Goal: Check status: Check status

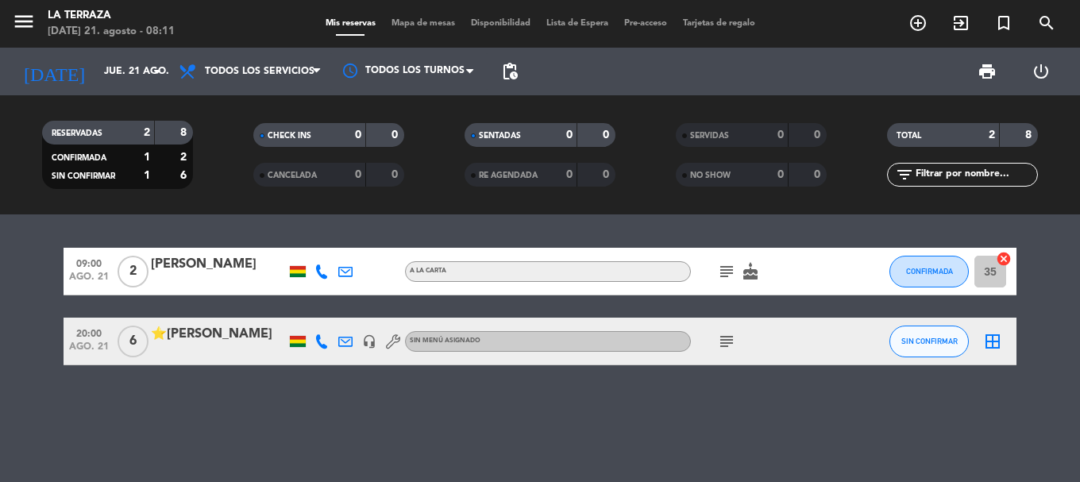
click at [727, 272] on icon "subject" at bounding box center [726, 271] width 19 height 19
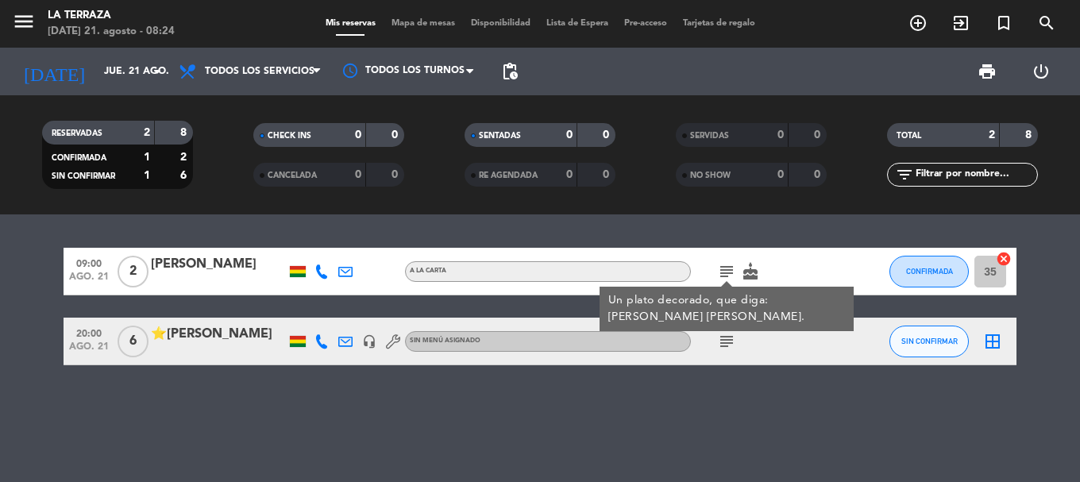
click at [158, 388] on div "09:00 [DATE] 2 [PERSON_NAME] A la carta subject Un plato decorado, que diga: [P…" at bounding box center [540, 348] width 1080 height 268
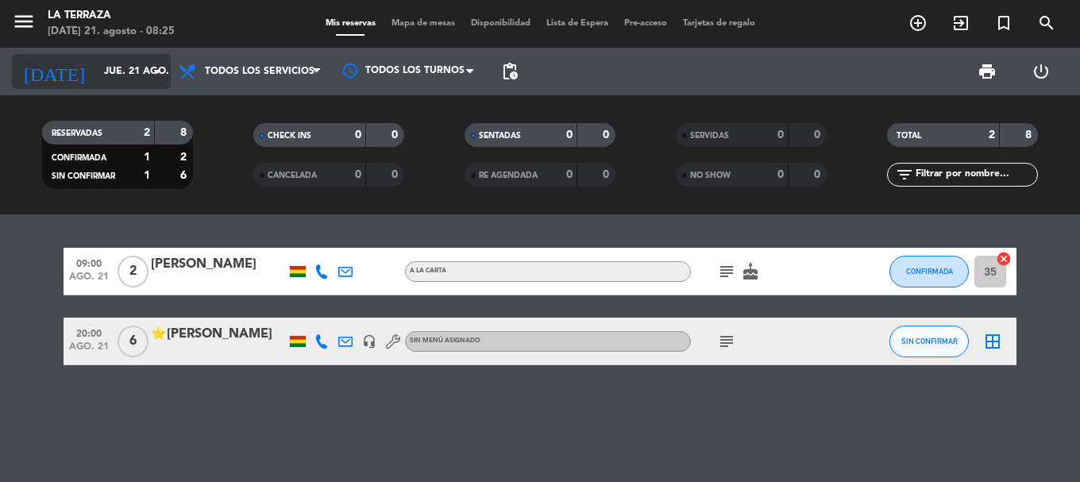
click at [110, 75] on input "jue. 21 ago." at bounding box center [163, 71] width 134 height 27
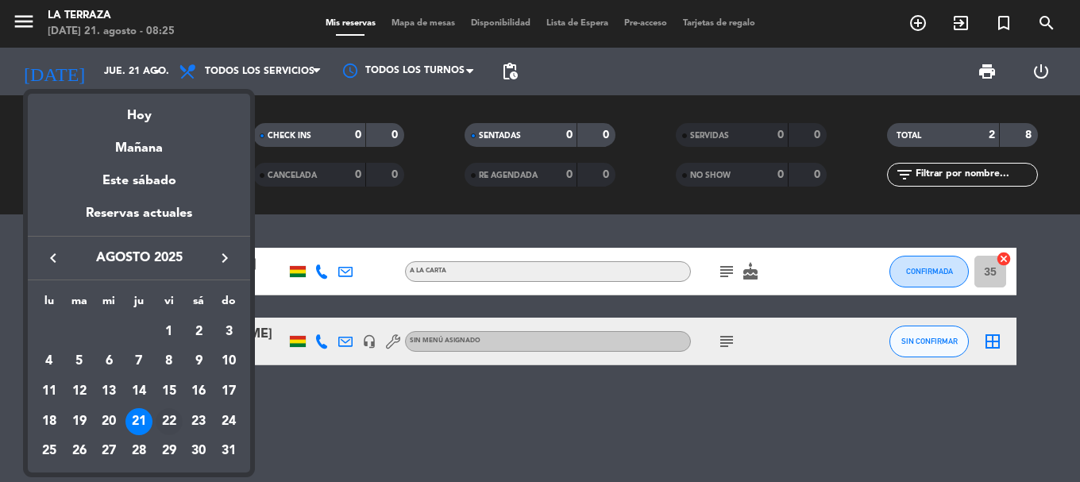
click at [168, 419] on div "22" at bounding box center [169, 421] width 27 height 27
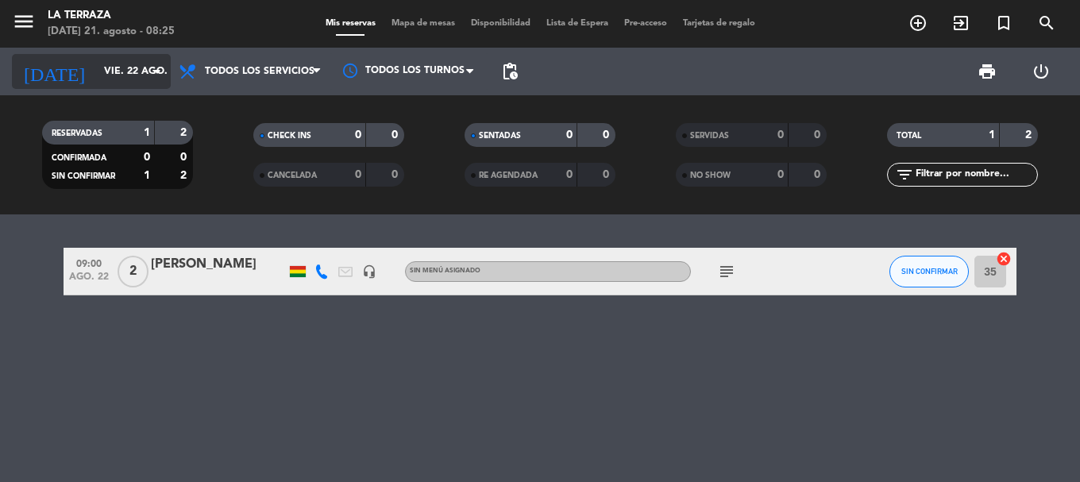
click at [98, 60] on input "vie. 22 ago." at bounding box center [163, 71] width 134 height 27
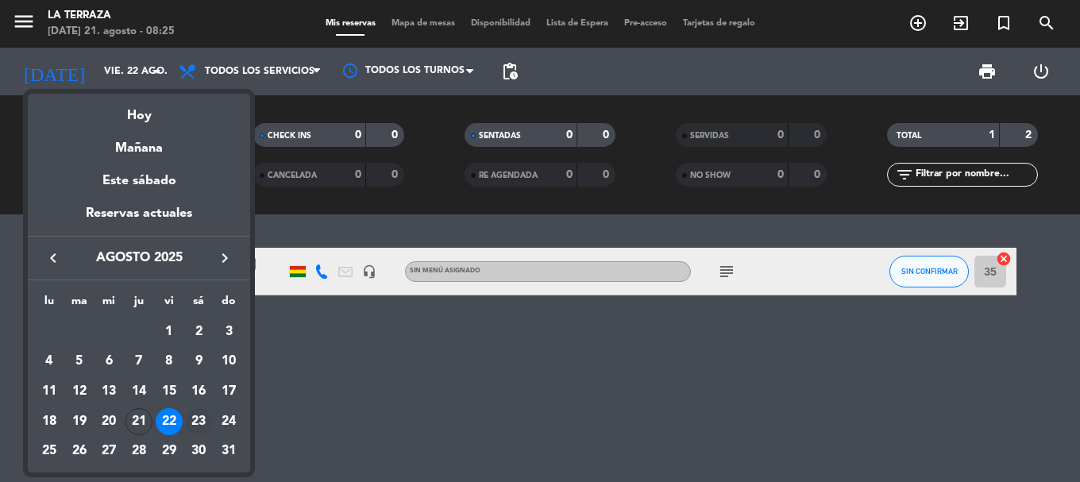
click at [207, 426] on div "23" at bounding box center [198, 421] width 27 height 27
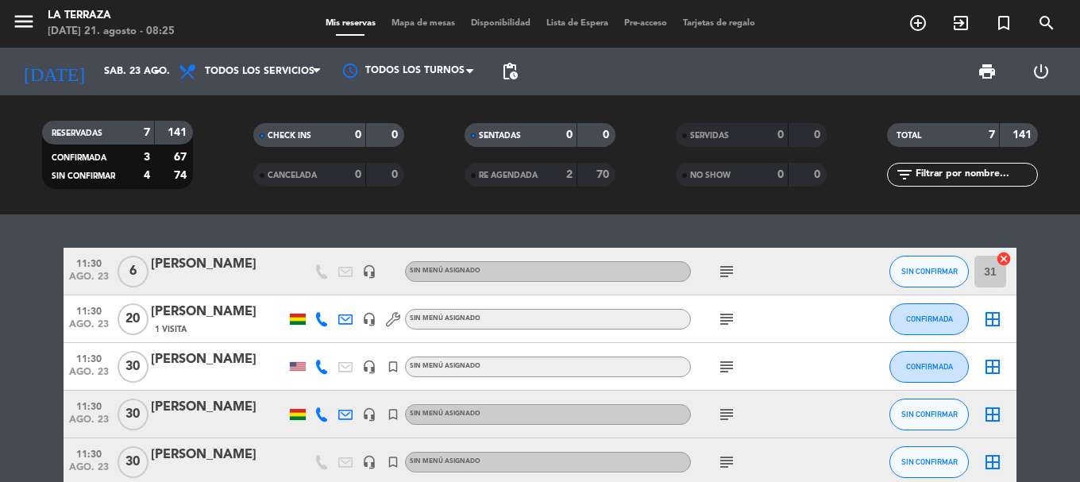
drag, startPoint x: 739, startPoint y: 407, endPoint x: 730, endPoint y: 413, distance: 11.0
click at [738, 407] on div "subject" at bounding box center [762, 414] width 143 height 47
click at [729, 414] on icon "subject" at bounding box center [726, 414] width 19 height 19
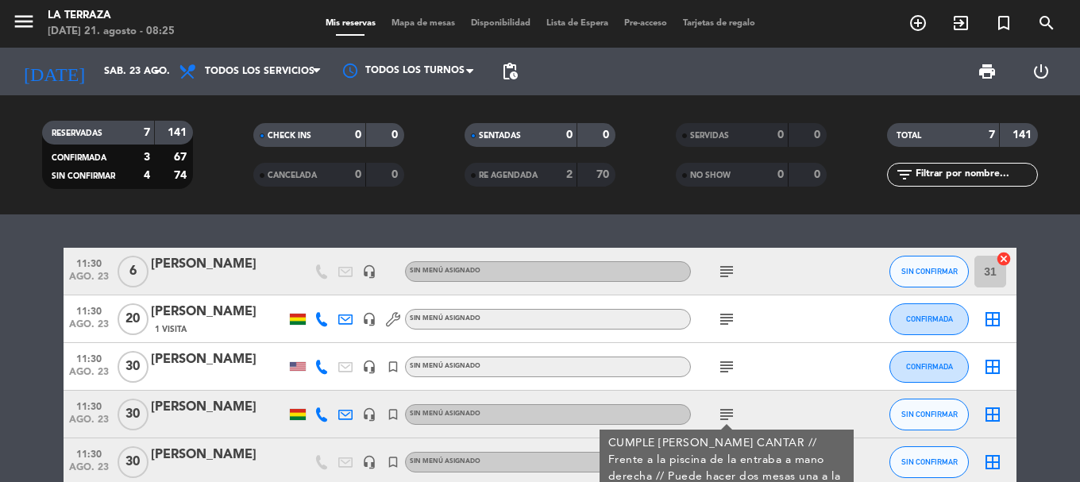
scroll to position [79, 0]
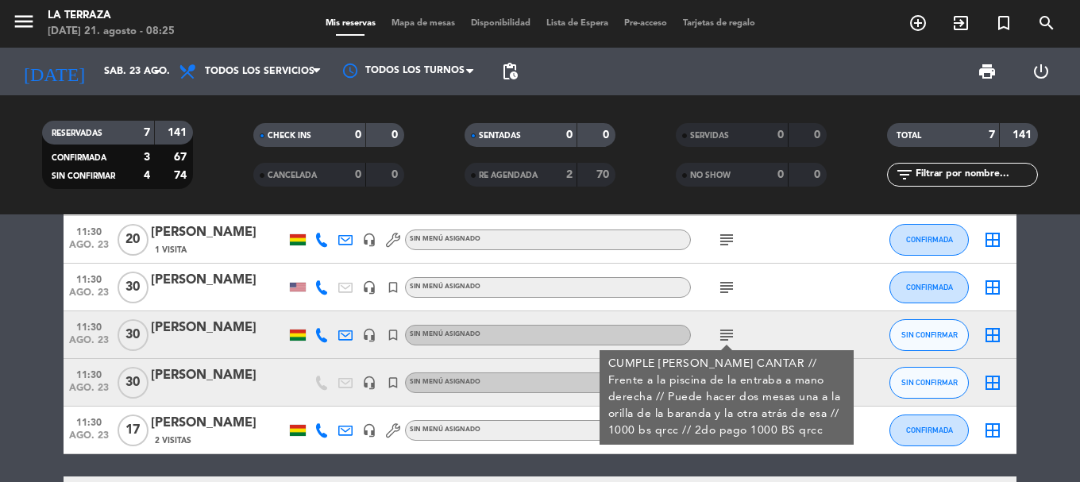
click at [704, 417] on div "CUMPLE [PERSON_NAME] CANTAR // Frente a la piscina de la entraba a mano derecha…" at bounding box center [726, 397] width 237 height 83
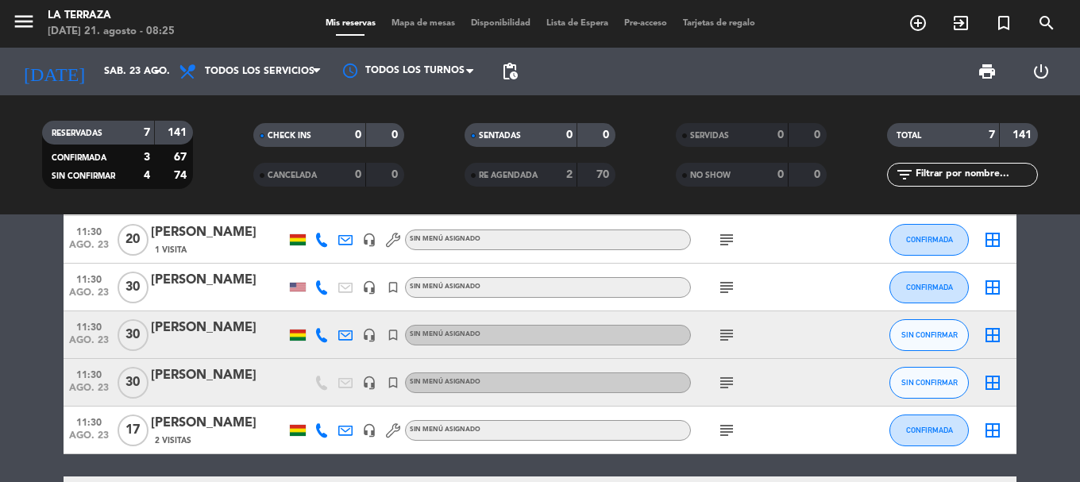
click at [718, 381] on icon "subject" at bounding box center [726, 382] width 19 height 19
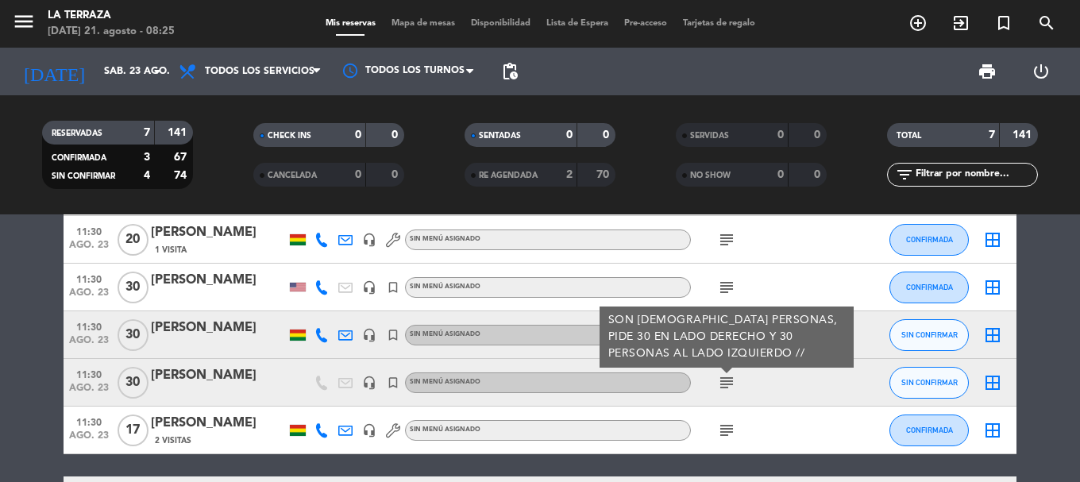
scroll to position [159, 0]
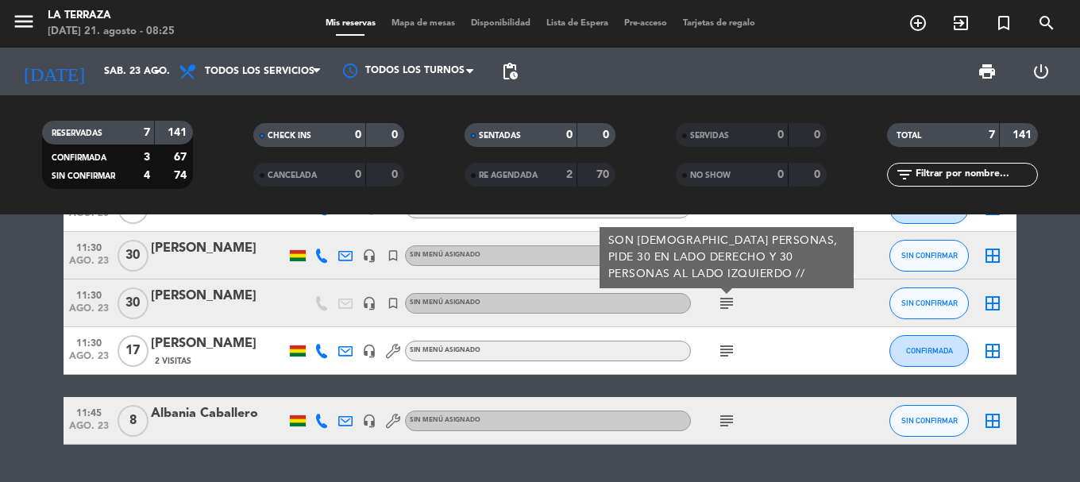
click at [720, 349] on icon "subject" at bounding box center [726, 350] width 19 height 19
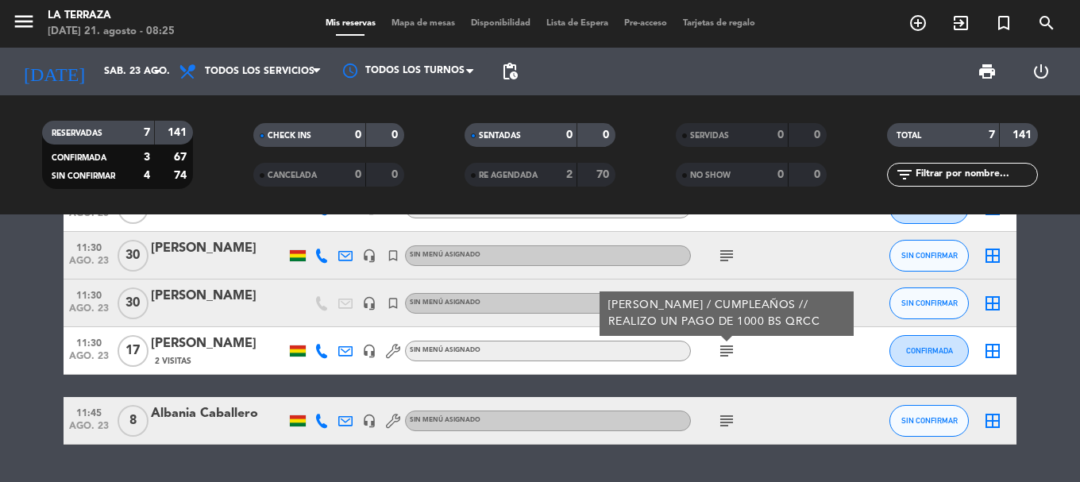
click at [720, 349] on icon "subject" at bounding box center [726, 350] width 19 height 19
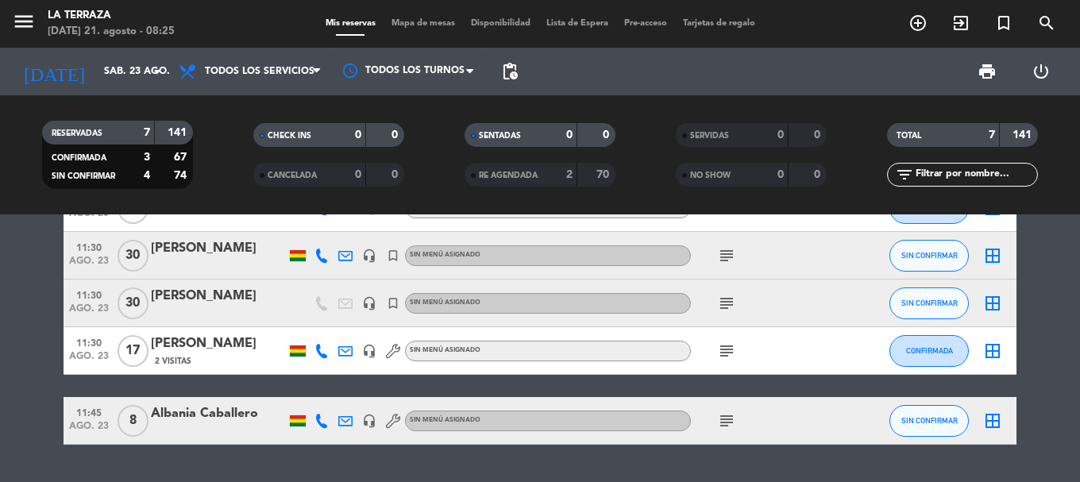
click at [730, 430] on icon "subject" at bounding box center [726, 420] width 19 height 19
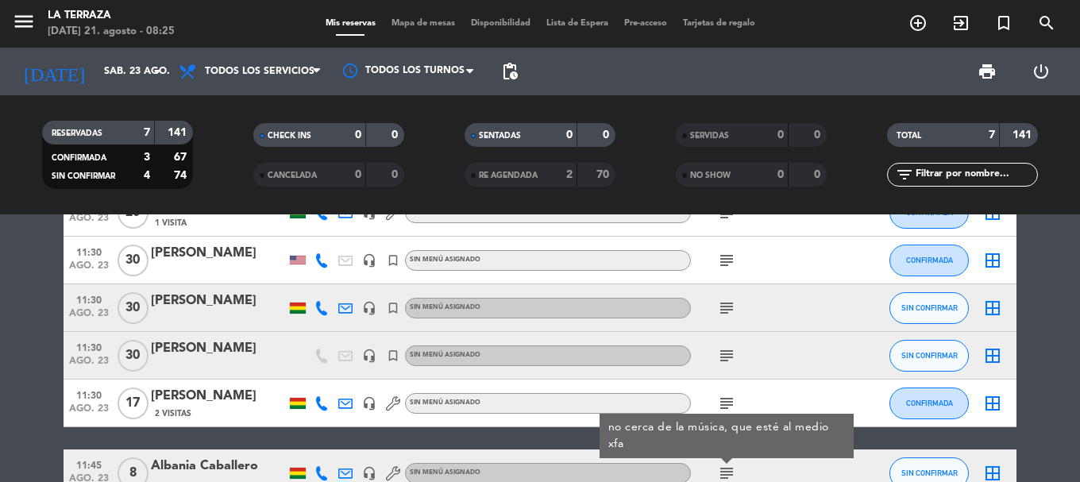
scroll to position [0, 0]
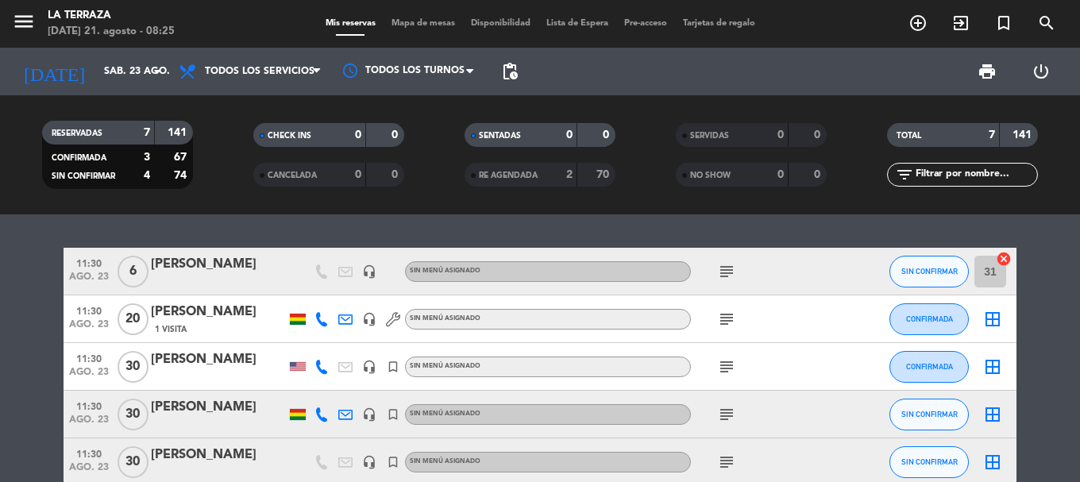
click at [720, 320] on icon "subject" at bounding box center [726, 319] width 19 height 19
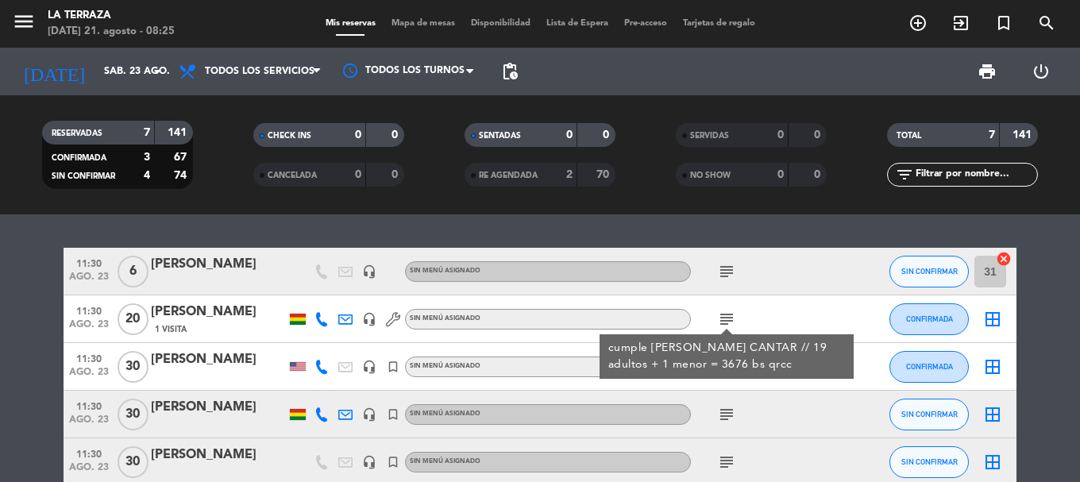
click at [721, 271] on icon "subject" at bounding box center [726, 271] width 19 height 19
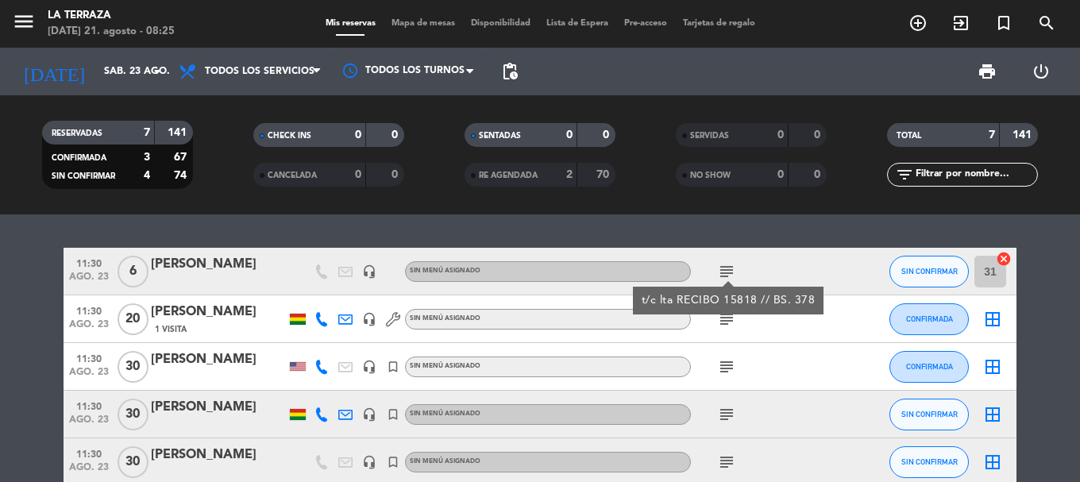
click at [721, 271] on icon "subject" at bounding box center [726, 271] width 19 height 19
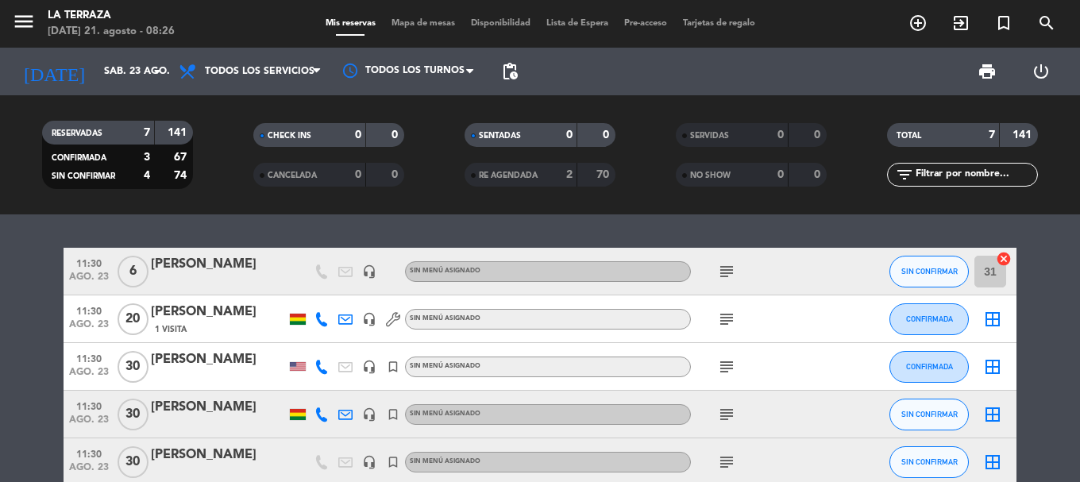
scroll to position [159, 0]
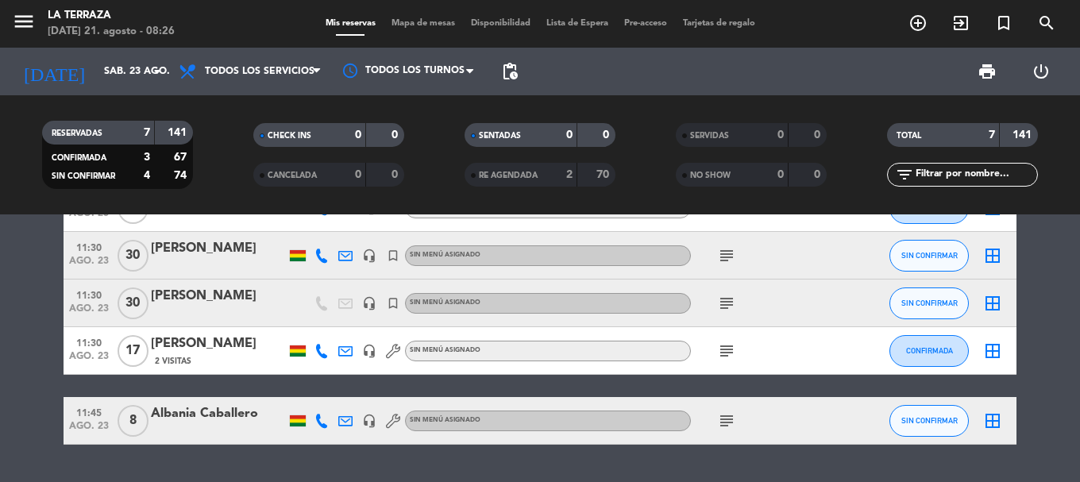
click at [729, 357] on icon "subject" at bounding box center [726, 350] width 19 height 19
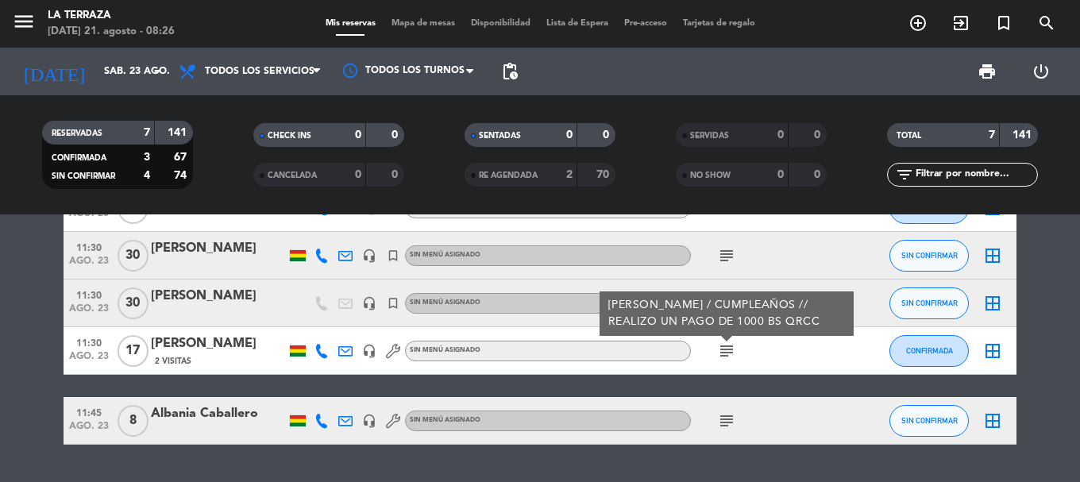
click at [720, 421] on icon "subject" at bounding box center [726, 420] width 19 height 19
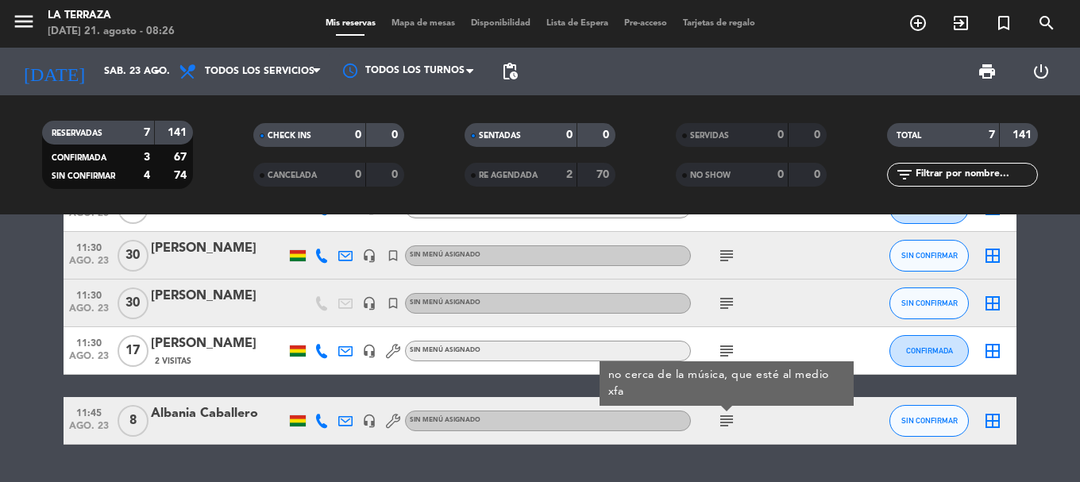
click at [720, 421] on icon "subject" at bounding box center [726, 420] width 19 height 19
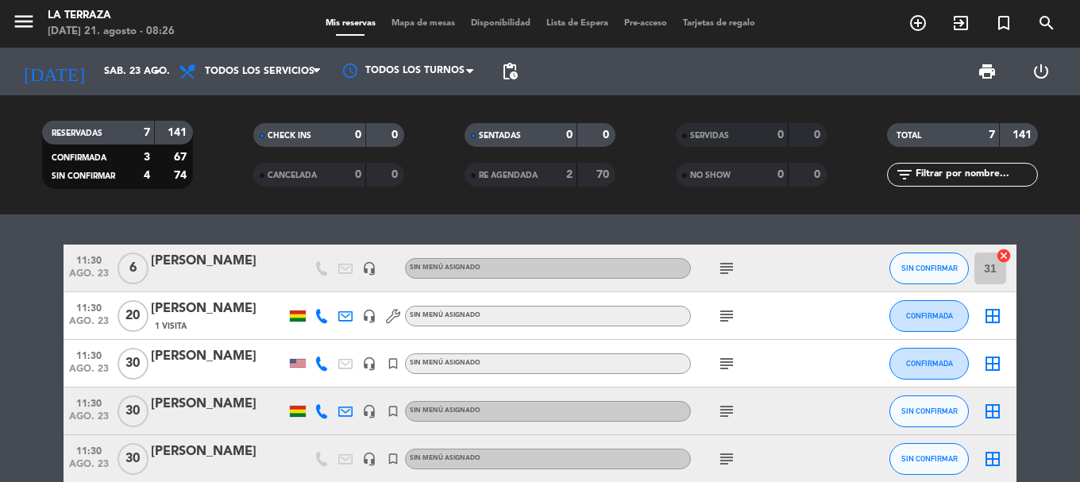
scroll to position [0, 0]
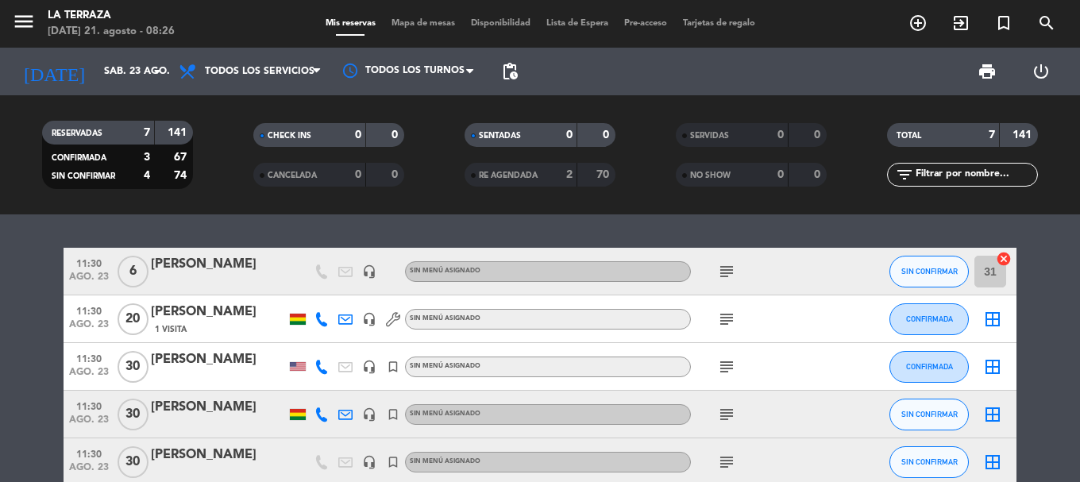
click at [722, 263] on icon "subject" at bounding box center [726, 271] width 19 height 19
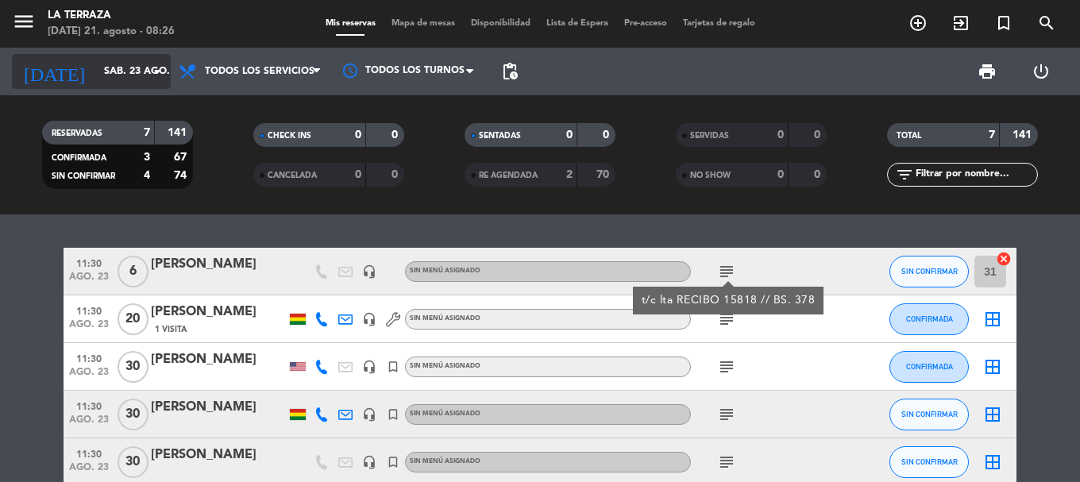
click at [96, 65] on input "sáb. 23 ago." at bounding box center [163, 71] width 134 height 27
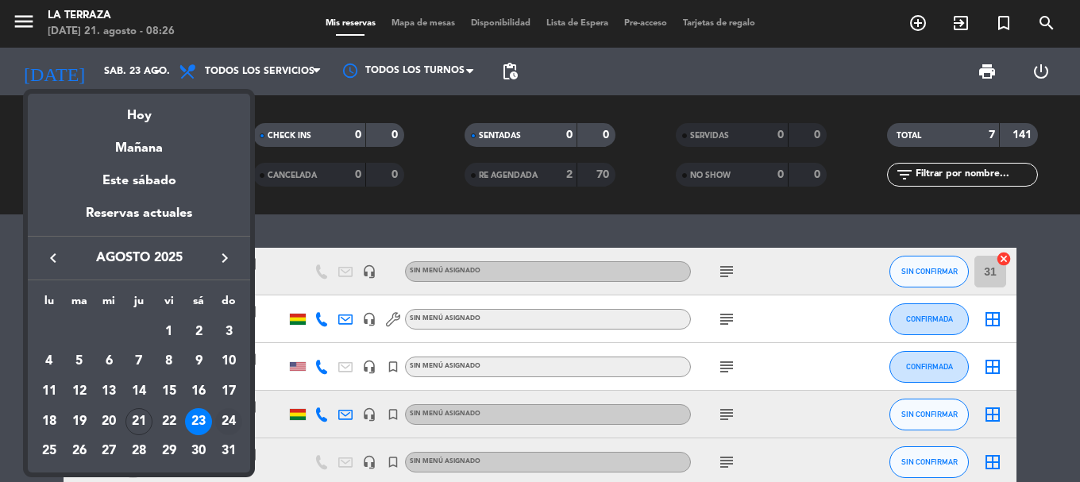
click at [230, 422] on div "24" at bounding box center [228, 421] width 27 height 27
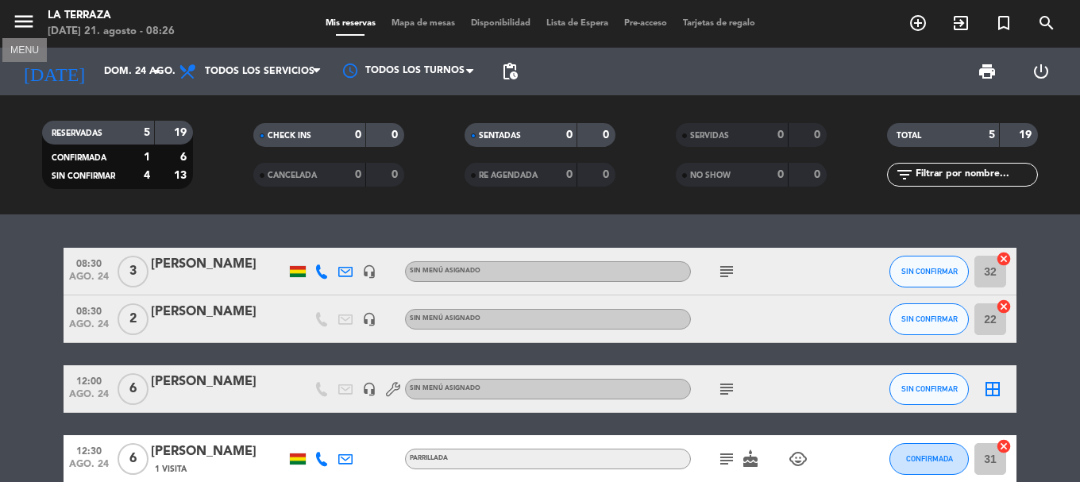
click at [31, 18] on icon "menu" at bounding box center [24, 22] width 24 height 24
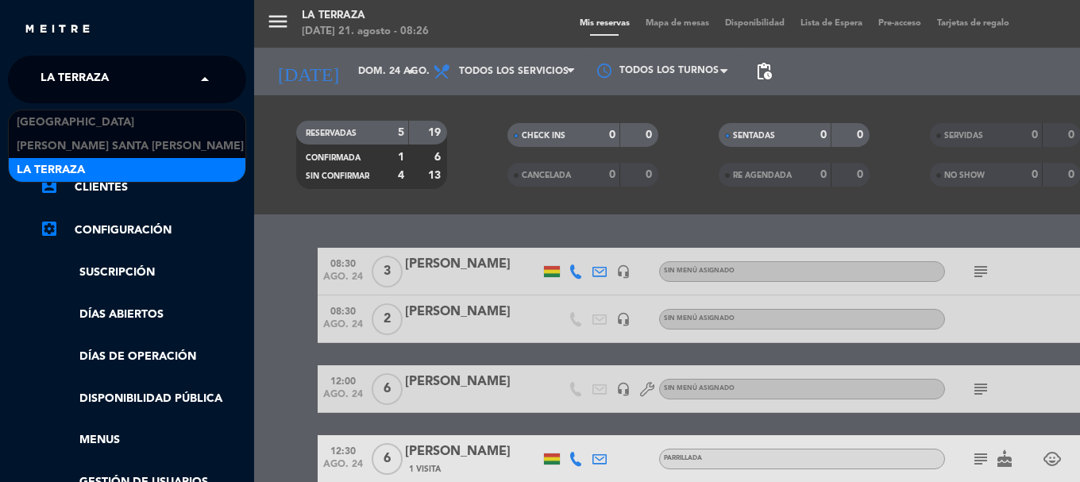
click at [166, 76] on input "text" at bounding box center [129, 80] width 194 height 35
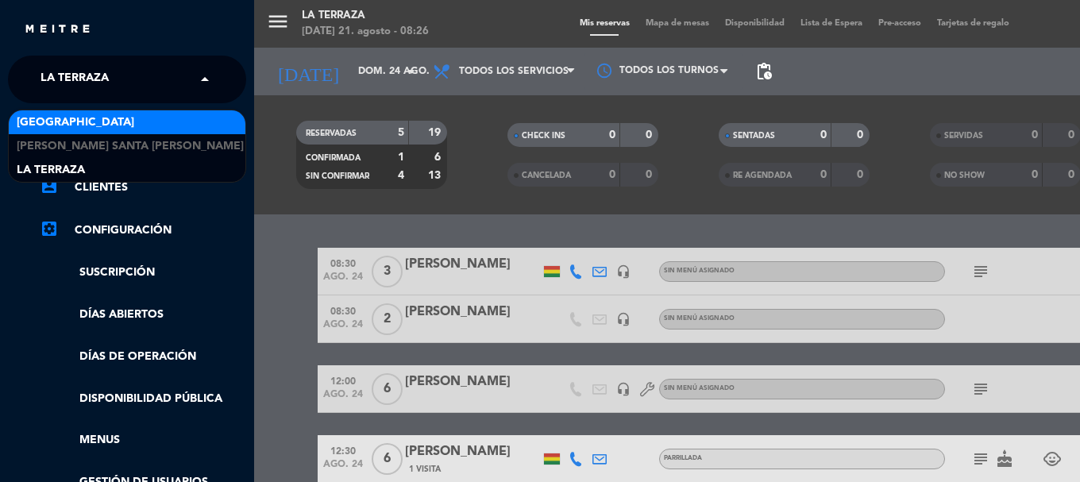
click at [102, 125] on span "[GEOGRAPHIC_DATA]" at bounding box center [76, 123] width 118 height 18
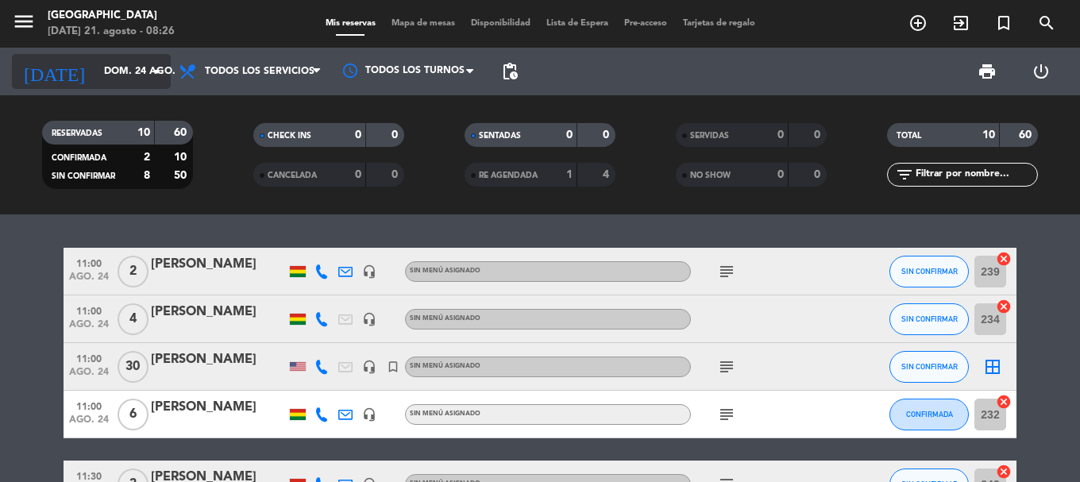
click at [134, 68] on input "dom. 24 ago." at bounding box center [163, 71] width 134 height 27
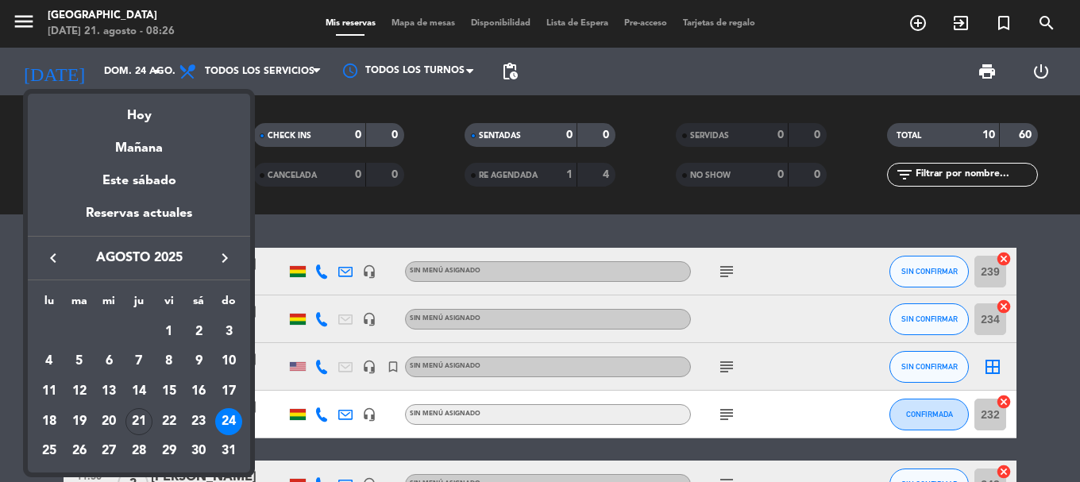
click at [133, 421] on div "21" at bounding box center [138, 421] width 27 height 27
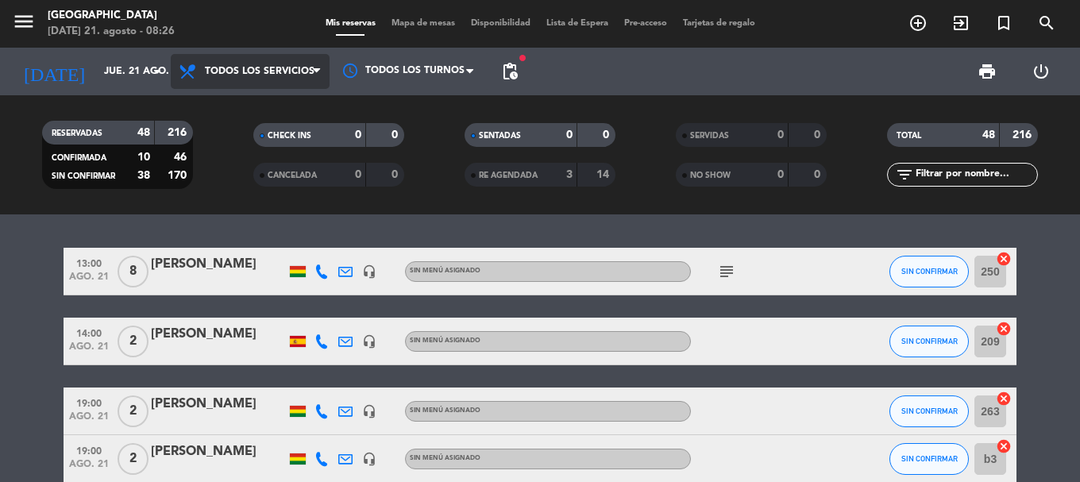
click at [266, 66] on span "Todos los servicios" at bounding box center [260, 71] width 110 height 11
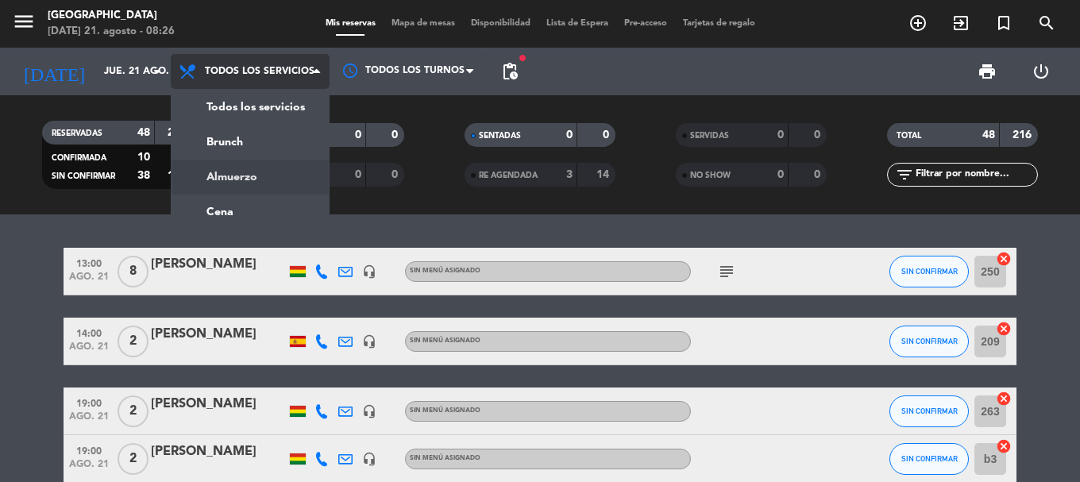
click at [256, 184] on div "menu Jardín de Asia [DATE] 21. agosto - 08:26 Mis reservas Mapa de mesas Dispon…" at bounding box center [540, 107] width 1080 height 214
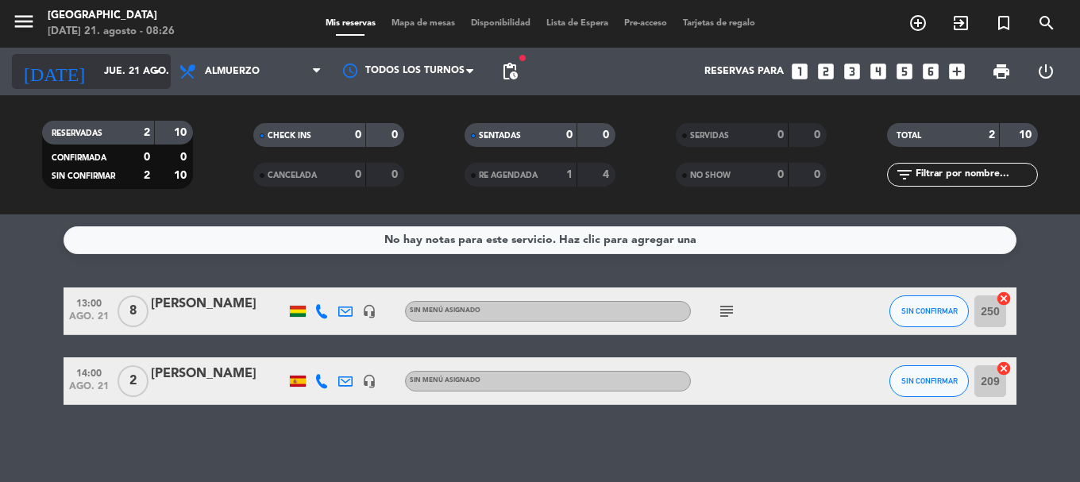
click at [153, 70] on icon "arrow_drop_down" at bounding box center [157, 71] width 19 height 19
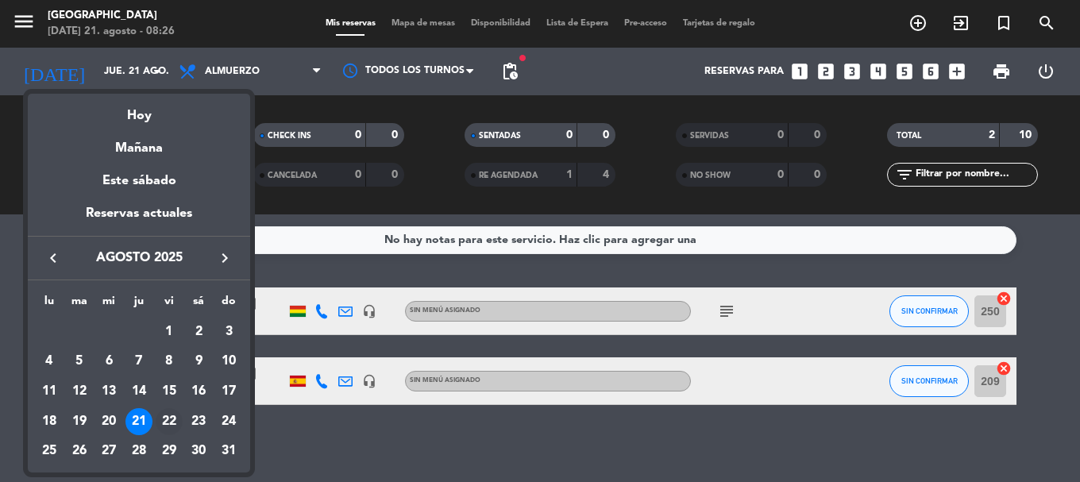
click at [168, 419] on div "22" at bounding box center [169, 421] width 27 height 27
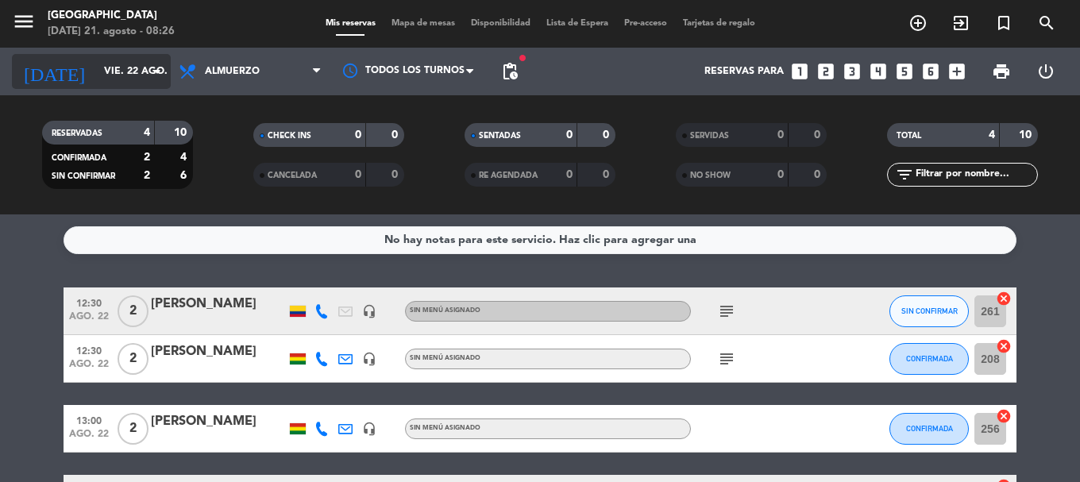
click at [106, 71] on input "vie. 22 ago." at bounding box center [163, 71] width 134 height 27
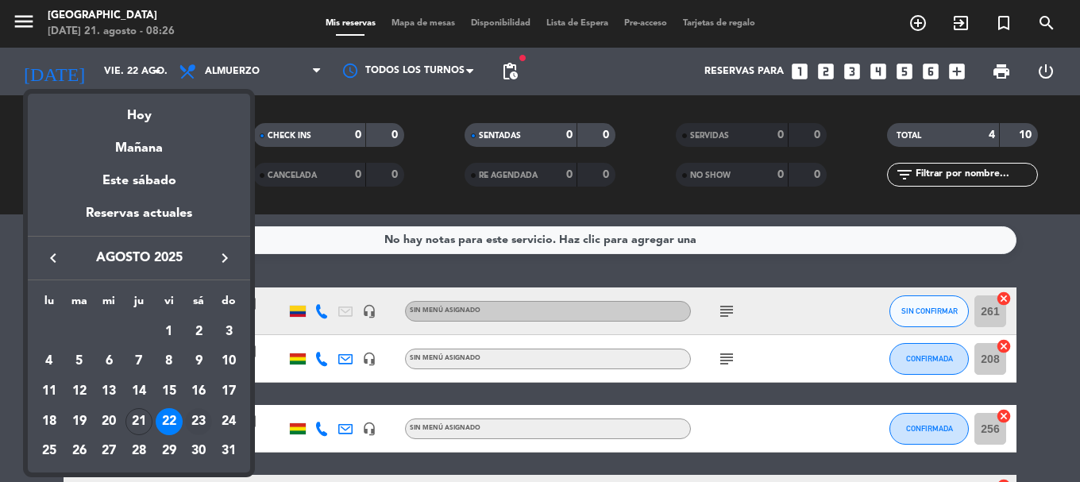
click at [202, 418] on div "23" at bounding box center [198, 421] width 27 height 27
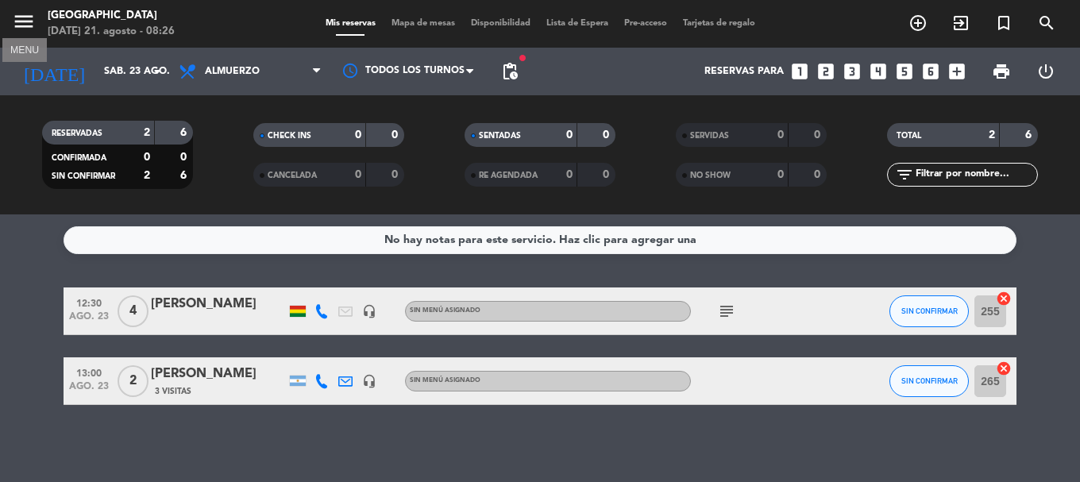
click at [29, 9] on span "menu MENU" at bounding box center [30, 24] width 36 height 37
click at [29, 19] on icon "menu" at bounding box center [24, 22] width 24 height 24
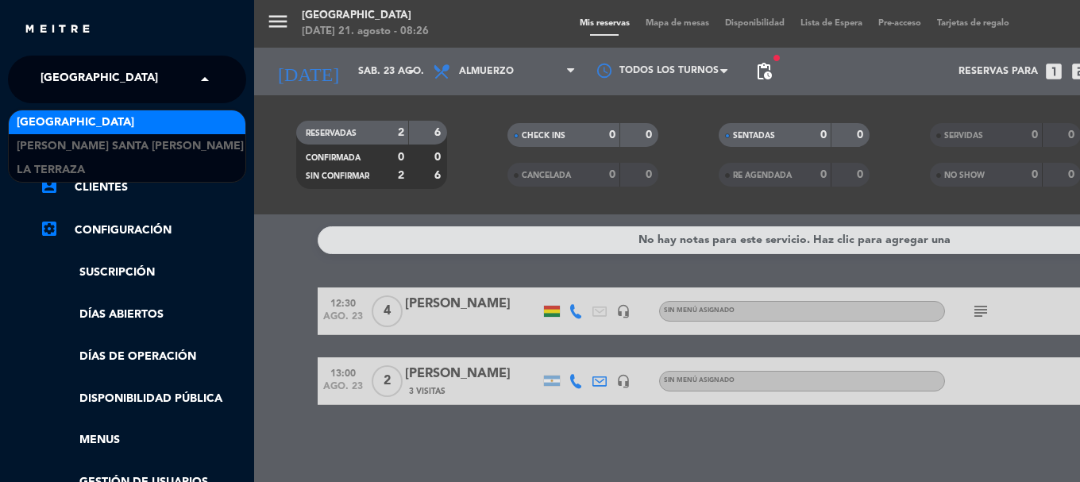
click at [205, 83] on span at bounding box center [208, 79] width 27 height 33
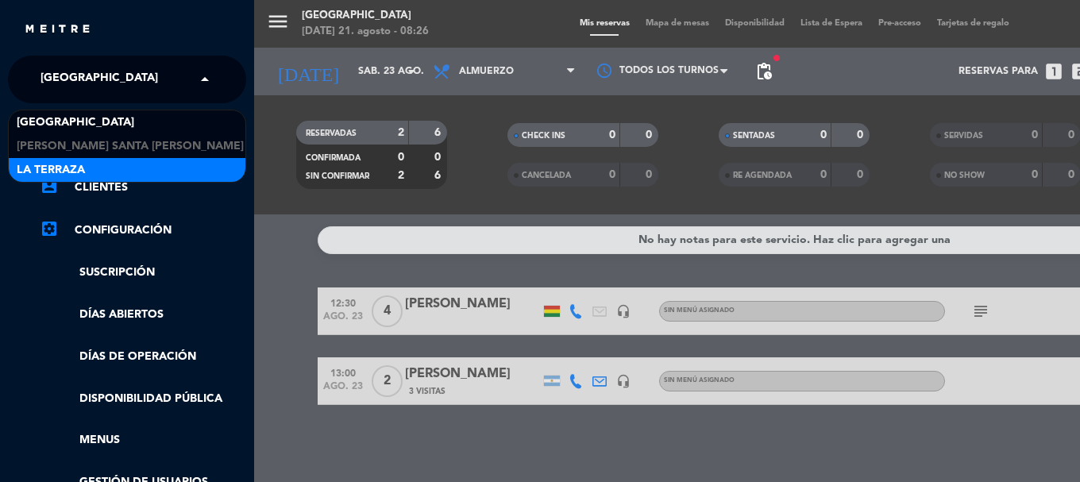
click at [142, 168] on div "La Terraza" at bounding box center [127, 170] width 237 height 24
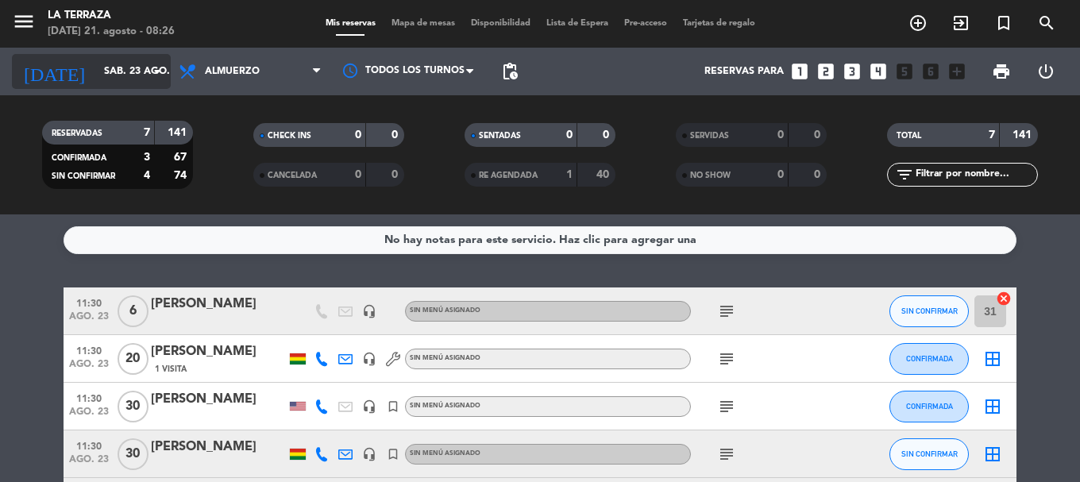
click at [152, 63] on icon "arrow_drop_down" at bounding box center [157, 71] width 19 height 19
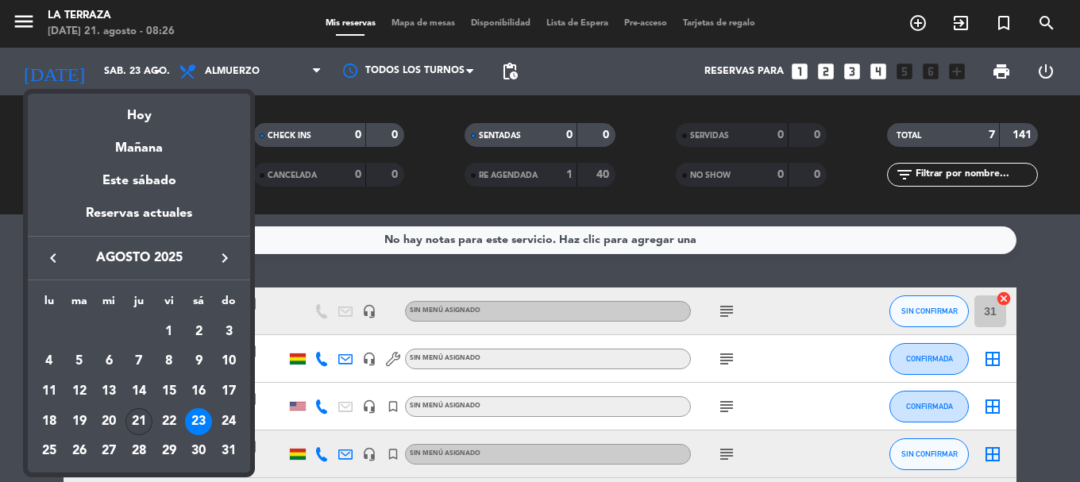
click at [141, 427] on div "21" at bounding box center [138, 421] width 27 height 27
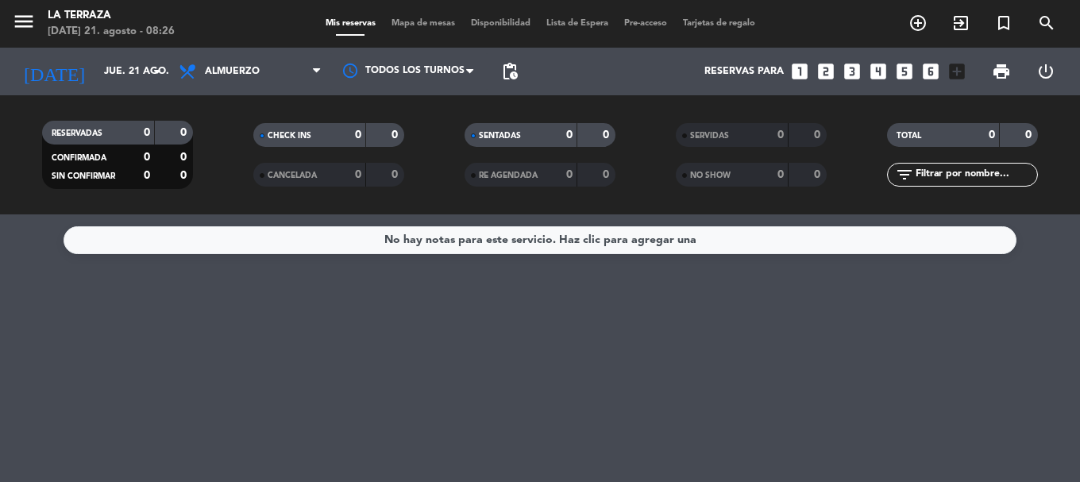
click at [462, 327] on div "No hay notas para este servicio. Haz clic para agregar una" at bounding box center [540, 348] width 1080 height 268
click at [241, 58] on span "Almuerzo" at bounding box center [250, 71] width 159 height 35
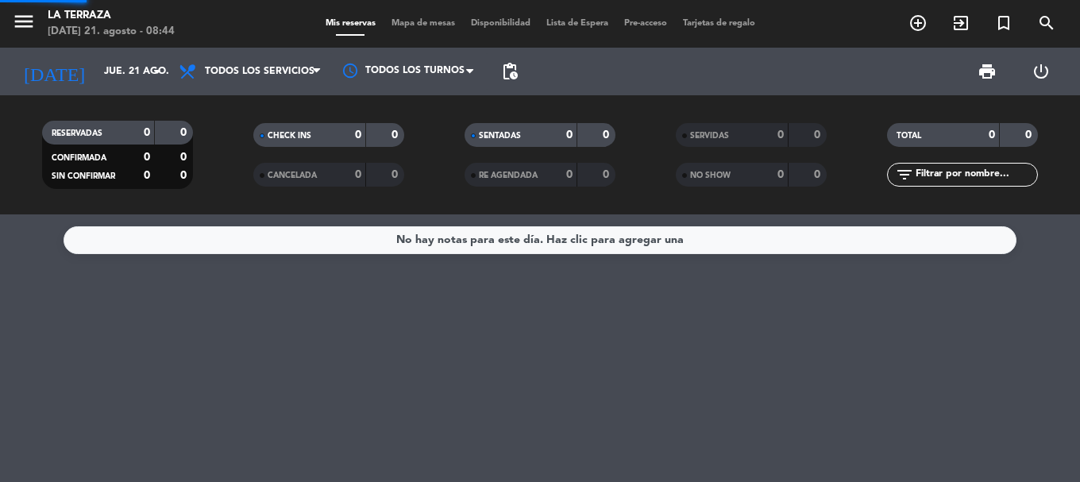
click at [246, 103] on div "menu La Terraza [DATE] 21. agosto - 08:44 Mis reservas Mapa de mesas Disponibil…" at bounding box center [540, 107] width 1080 height 214
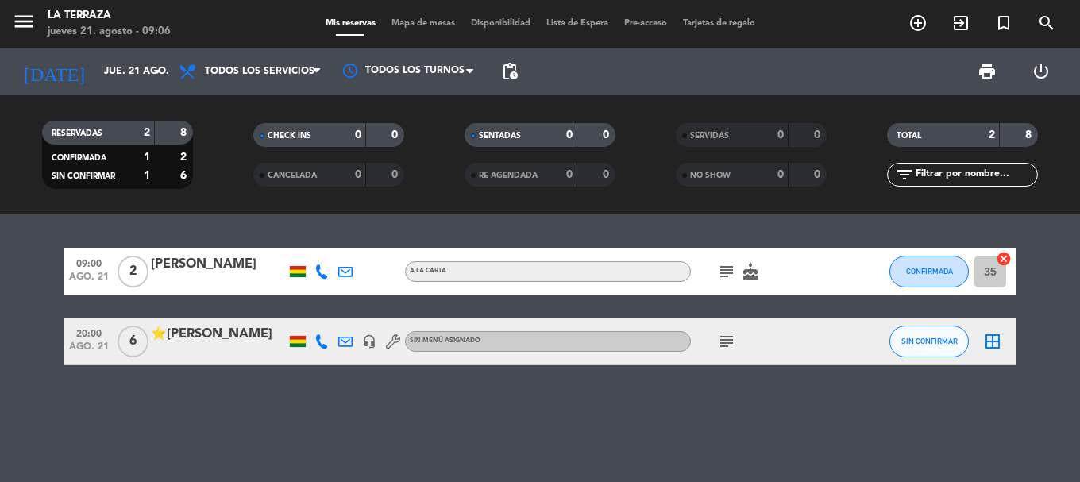
click at [735, 272] on icon "subject" at bounding box center [726, 271] width 19 height 19
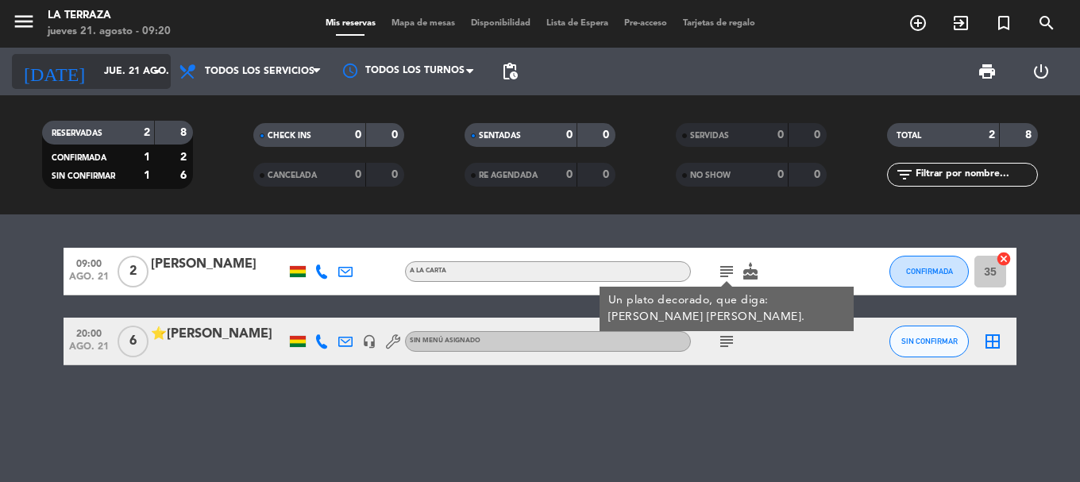
click at [137, 66] on input "jue. 21 ago." at bounding box center [163, 71] width 134 height 27
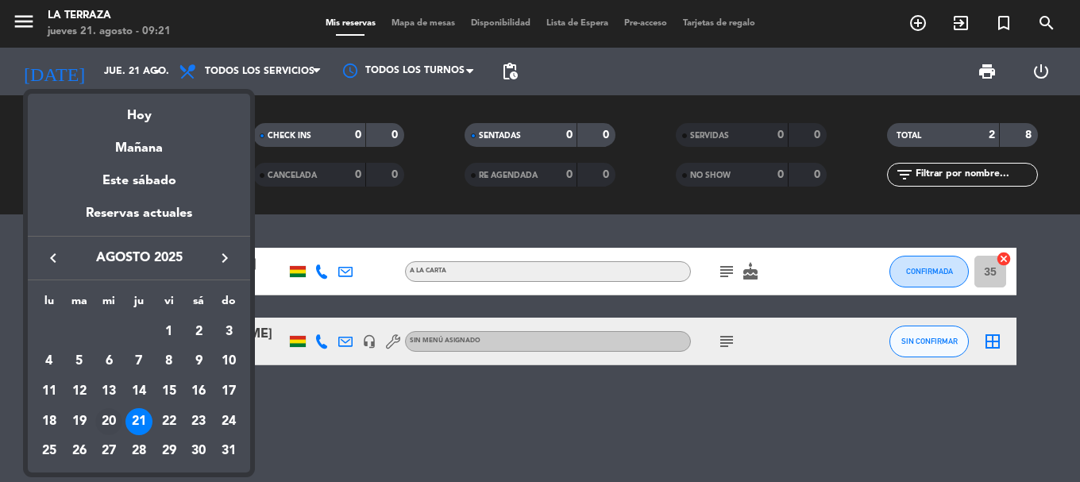
click at [115, 422] on div "20" at bounding box center [108, 421] width 27 height 27
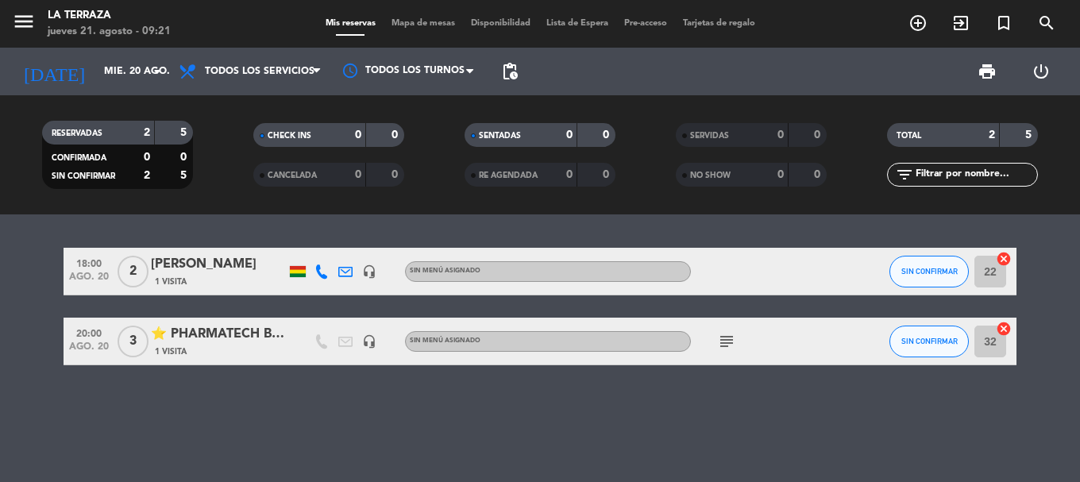
click at [741, 334] on div "subject" at bounding box center [762, 341] width 143 height 47
click at [731, 346] on icon "subject" at bounding box center [726, 341] width 19 height 19
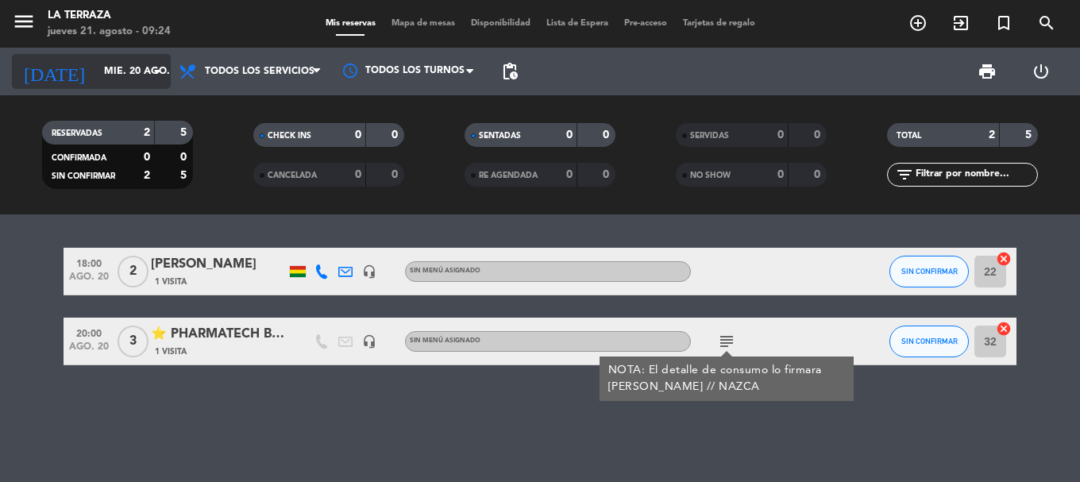
click at [115, 74] on input "mié. 20 ago." at bounding box center [163, 71] width 134 height 27
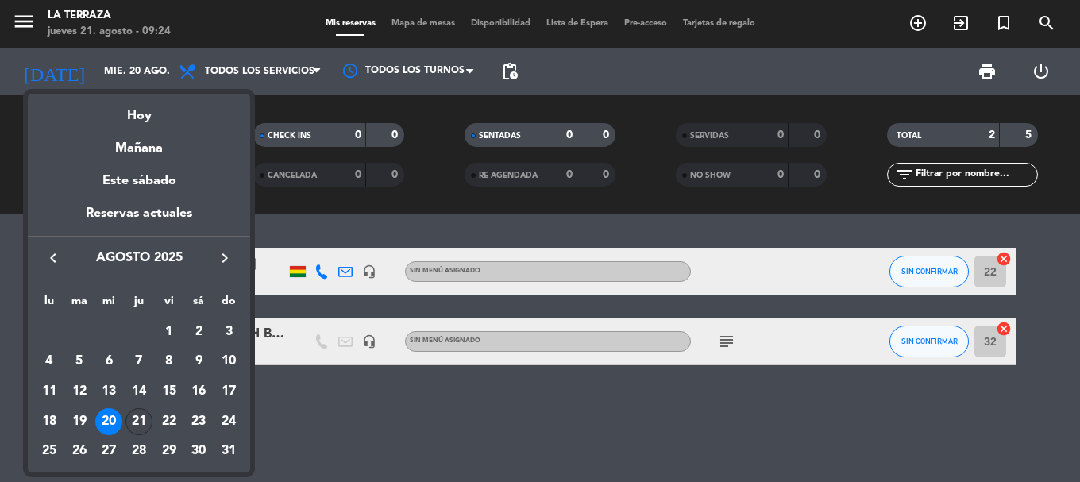
click at [133, 412] on div "21" at bounding box center [138, 421] width 27 height 27
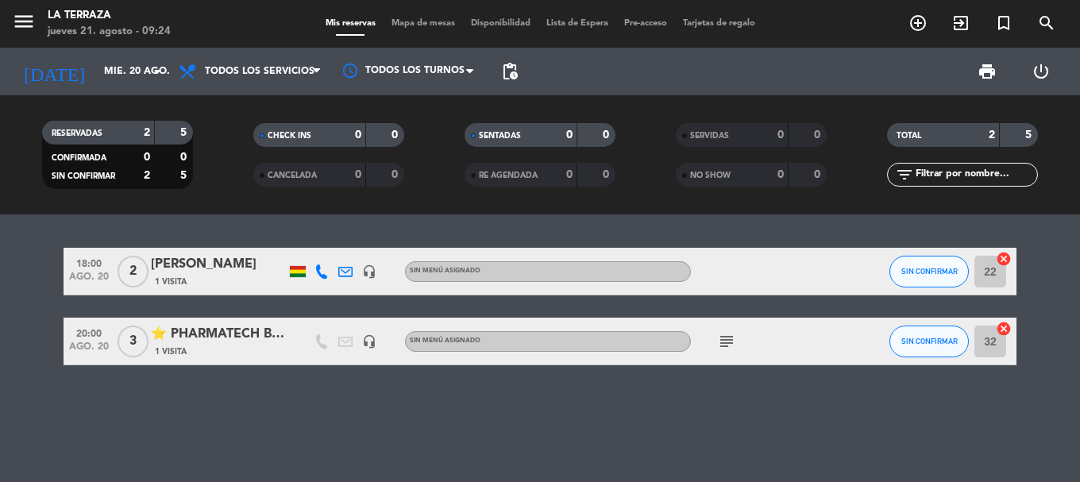
type input "jue. 21 ago."
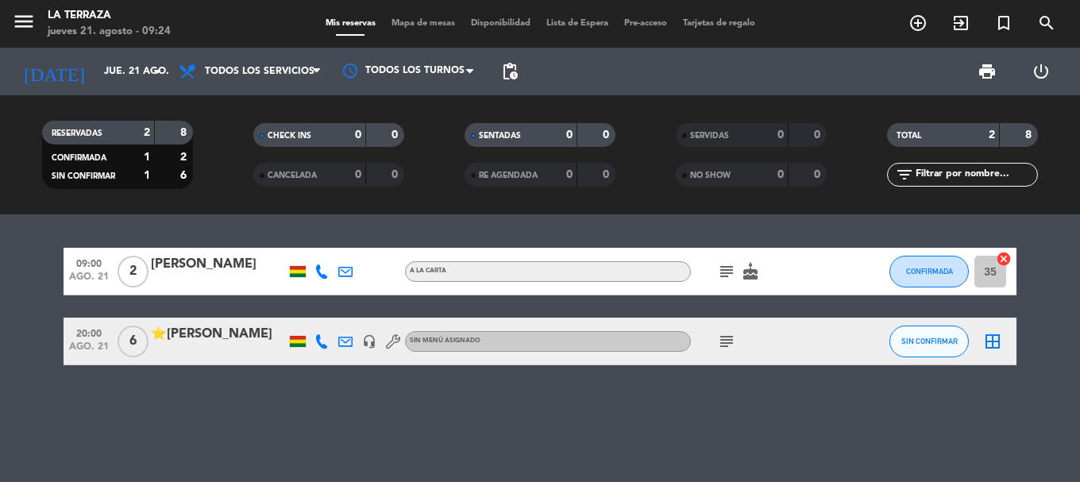
click at [728, 334] on icon "subject" at bounding box center [726, 341] width 19 height 19
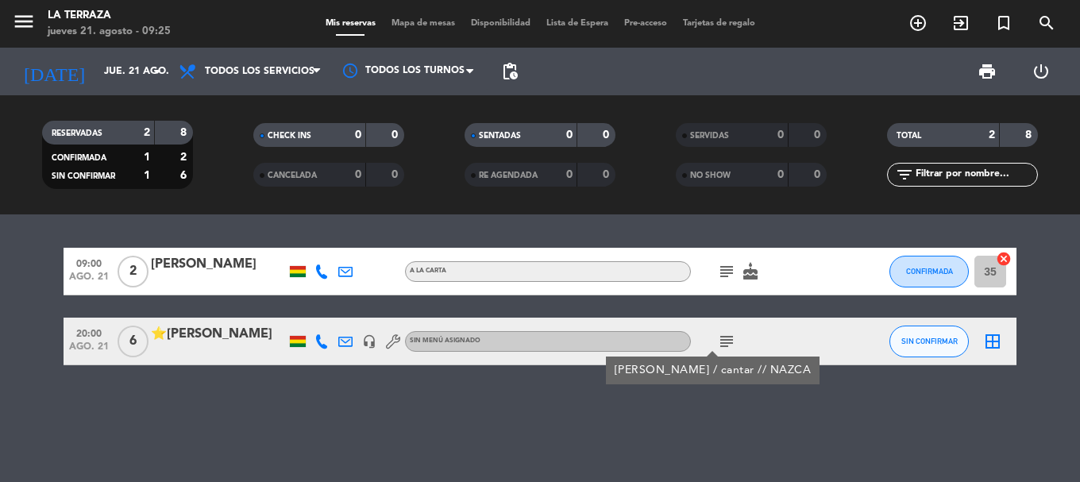
click at [629, 384] on div "09:00 [DATE] 2 [PERSON_NAME] A la carta subject cake CONFIRMADA 35 cancel 20:00…" at bounding box center [540, 348] width 1080 height 268
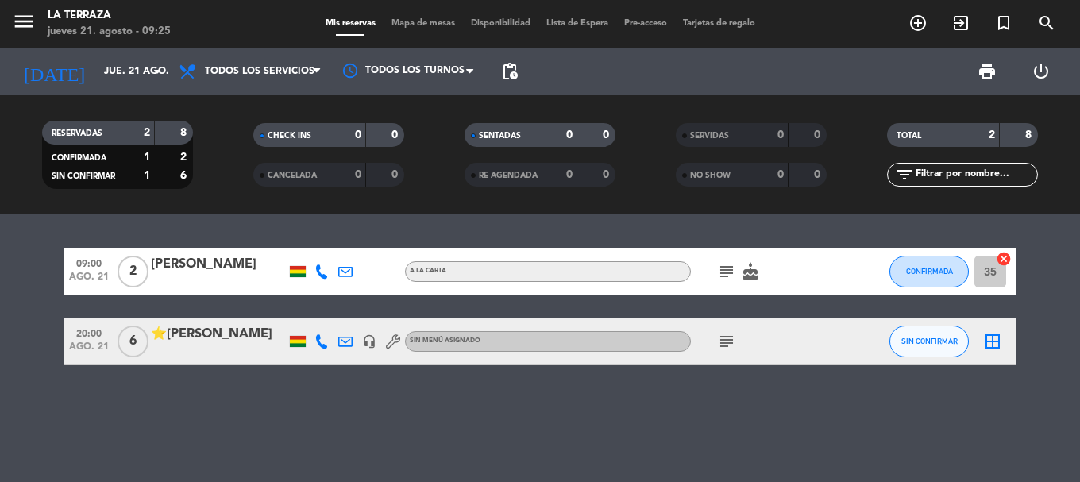
click at [630, 375] on div "09:00 [DATE] 2 [PERSON_NAME] A la carta subject cake CONFIRMADA 35 cancel 20:00…" at bounding box center [540, 348] width 1080 height 268
drag, startPoint x: 630, startPoint y: 375, endPoint x: 656, endPoint y: 410, distance: 43.7
click at [656, 410] on div "09:00 [DATE] 2 [PERSON_NAME] A la carta subject cake CONFIRMADA 35 cancel 20:00…" at bounding box center [540, 348] width 1080 height 268
click at [654, 408] on div "09:00 [DATE] 2 [PERSON_NAME] A la carta subject cake CONFIRMADA 35 cancel 20:00…" at bounding box center [540, 348] width 1080 height 268
click at [654, 407] on div "09:00 [DATE] 2 [PERSON_NAME] A la carta subject cake CONFIRMADA 35 cancel 20:00…" at bounding box center [540, 348] width 1080 height 268
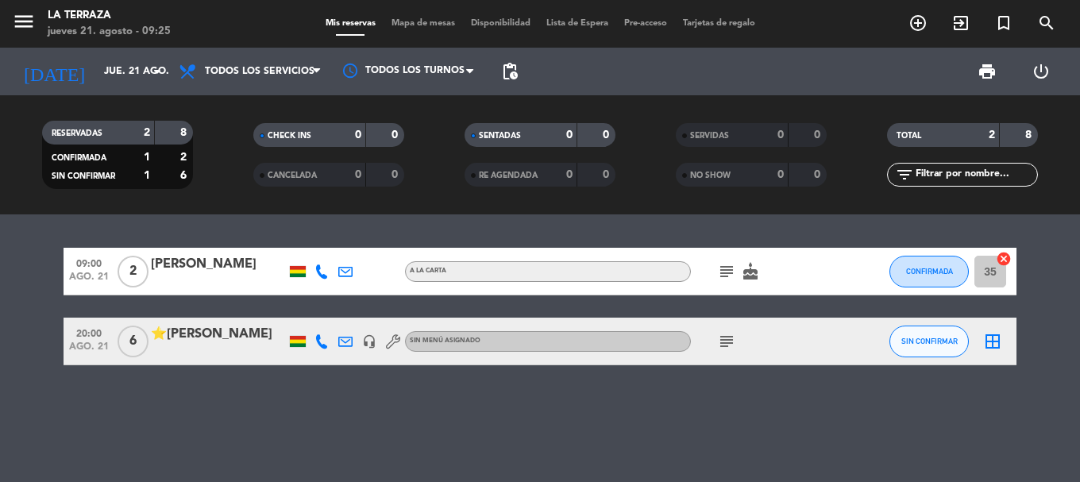
click at [654, 407] on div "09:00 [DATE] 2 [PERSON_NAME] A la carta subject cake CONFIRMADA 35 cancel 20:00…" at bounding box center [540, 348] width 1080 height 268
click at [735, 323] on div "subject" at bounding box center [762, 341] width 143 height 47
click at [729, 347] on icon "subject" at bounding box center [726, 341] width 19 height 19
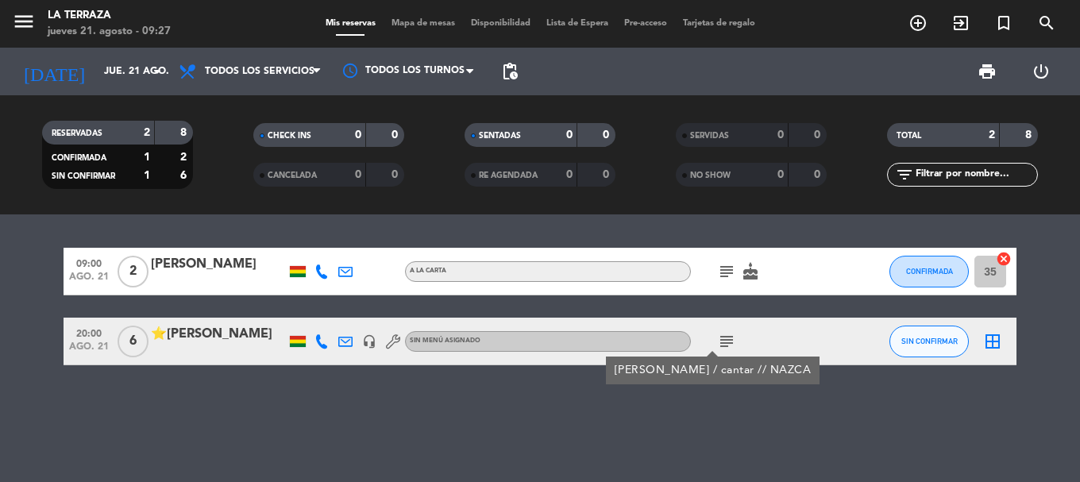
click at [474, 434] on div "09:00 [DATE] 2 [PERSON_NAME] A la carta subject cake CONFIRMADA 35 cancel 20:00…" at bounding box center [540, 348] width 1080 height 268
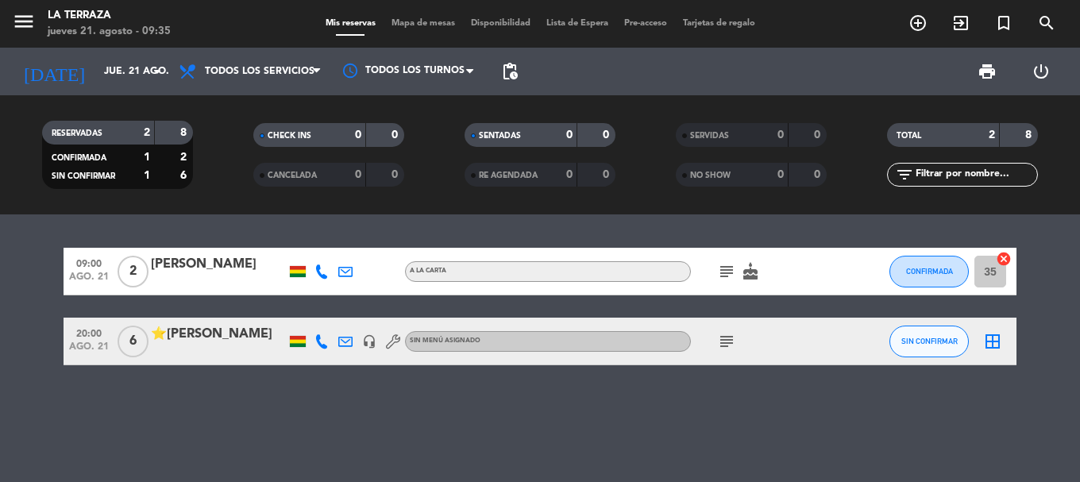
click at [720, 263] on icon "subject" at bounding box center [726, 271] width 19 height 19
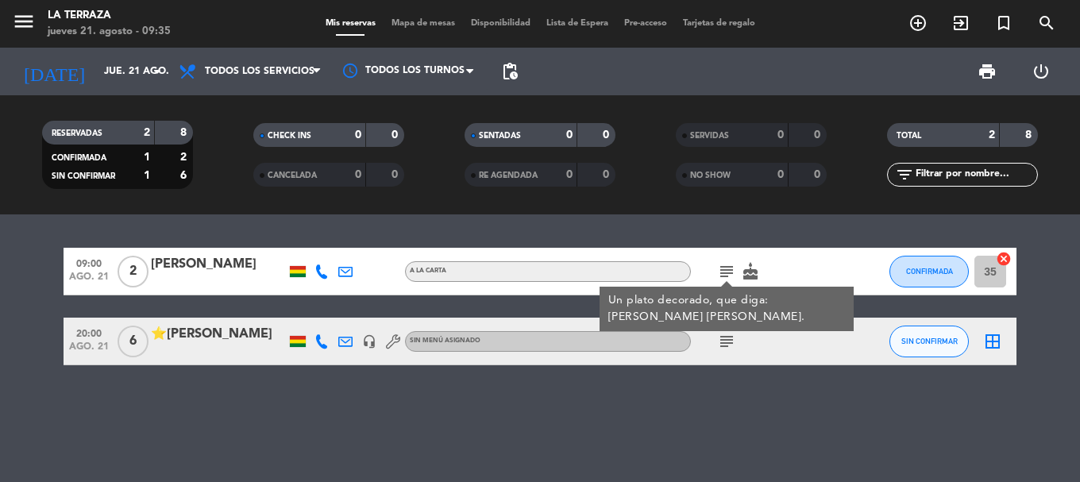
click at [720, 263] on icon "subject" at bounding box center [726, 271] width 19 height 19
